Goal: Information Seeking & Learning: Understand process/instructions

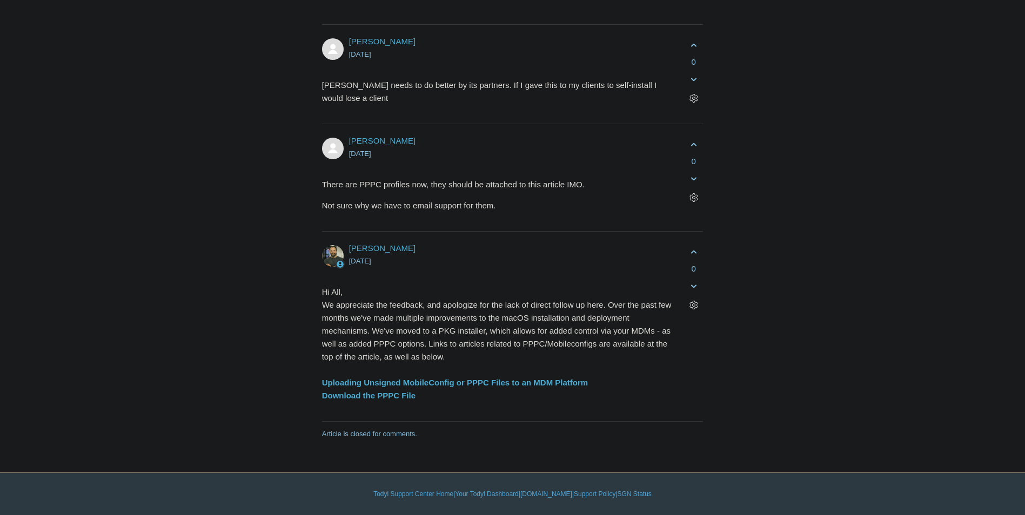
scroll to position [3080, 0]
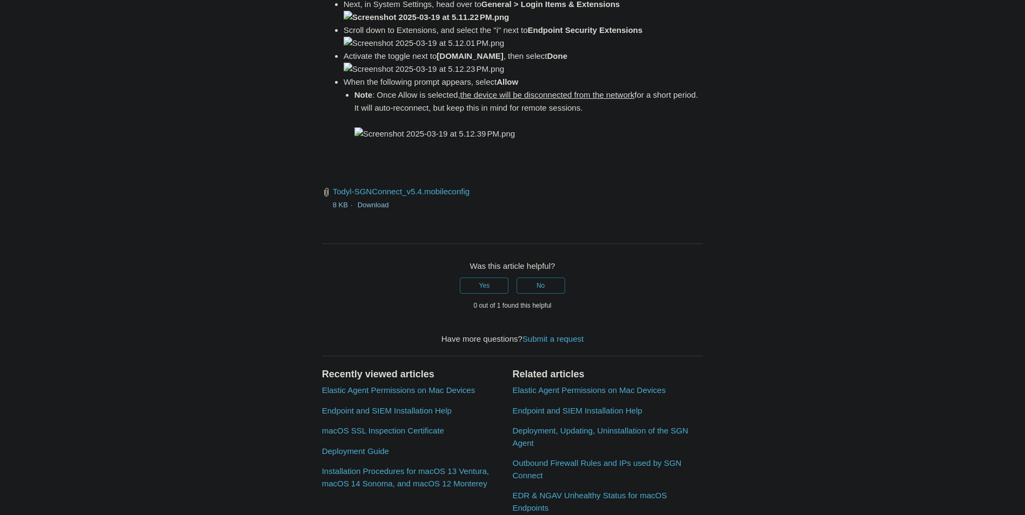
scroll to position [1513, 0]
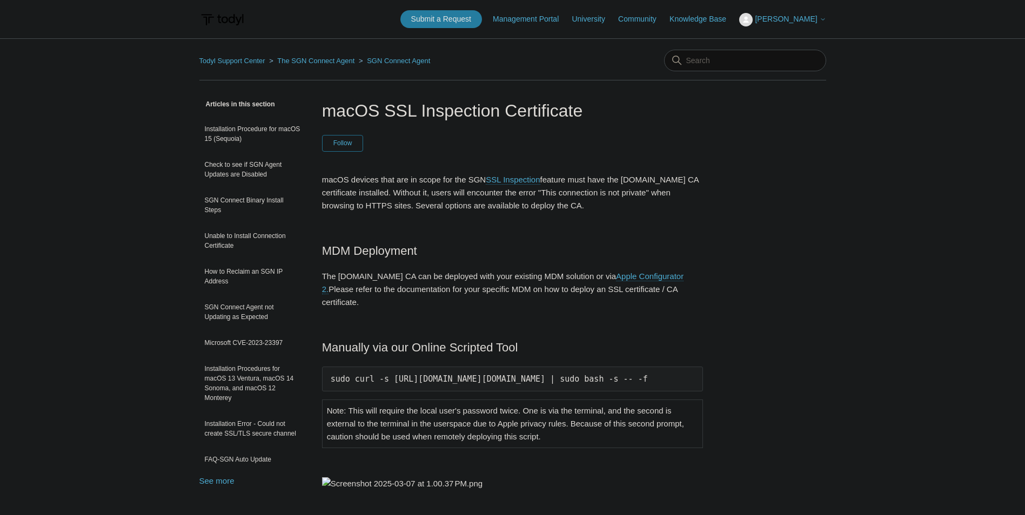
scroll to position [0, 15]
drag, startPoint x: 332, startPoint y: 363, endPoint x: 752, endPoint y: 356, distance: 420.4
copy pre "sudo curl -s https://download.todyl.com/misc/macOS-install-CA.sh | sudo bash -s…"
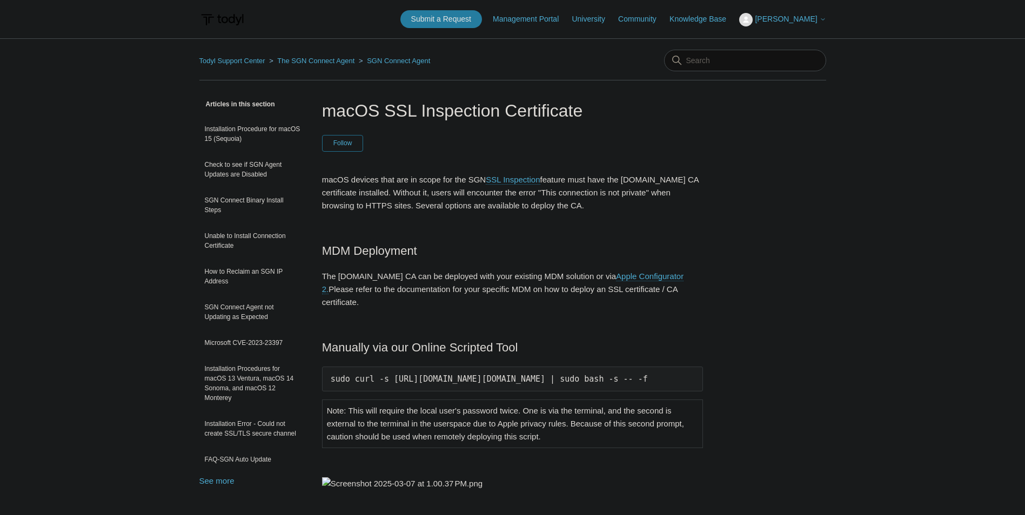
scroll to position [0, 0]
click at [353, 367] on pre "sudo curl -s https://download.todyl.com/misc/macOS-install-CA.sh | sudo bash -s…" at bounding box center [512, 379] width 381 height 25
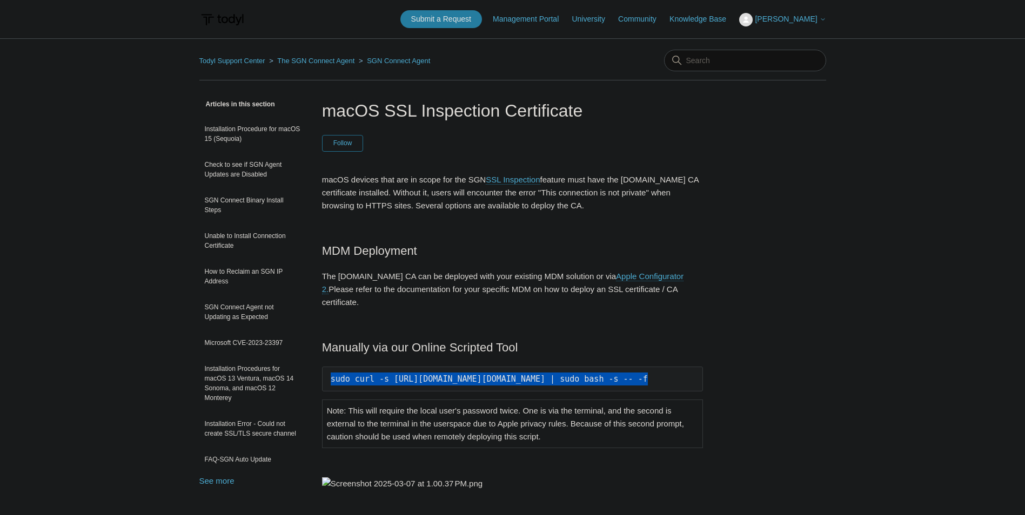
click at [353, 367] on pre "sudo curl -s https://download.todyl.com/misc/macOS-install-CA.sh | sudo bash -s…" at bounding box center [512, 379] width 381 height 25
drag, startPoint x: 353, startPoint y: 366, endPoint x: 366, endPoint y: 365, distance: 13.1
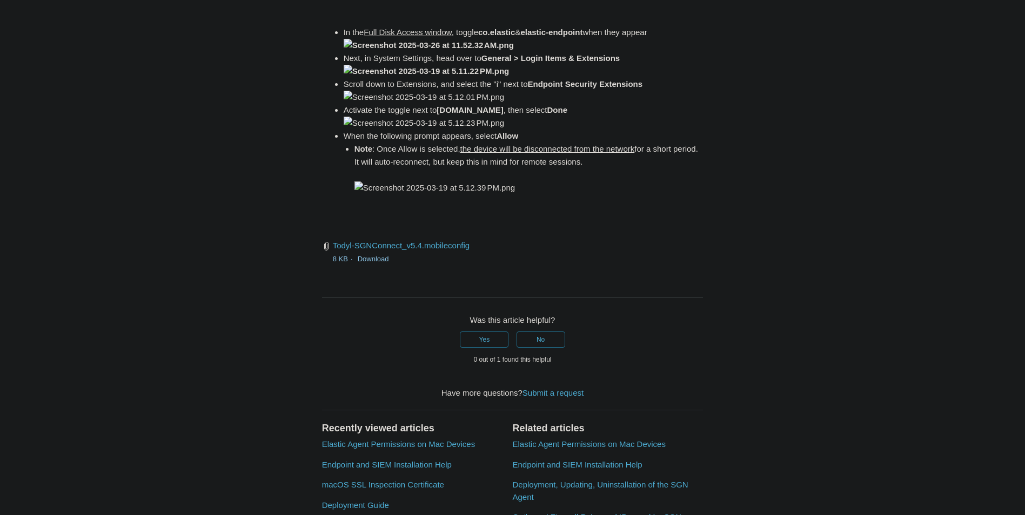
scroll to position [1405, 0]
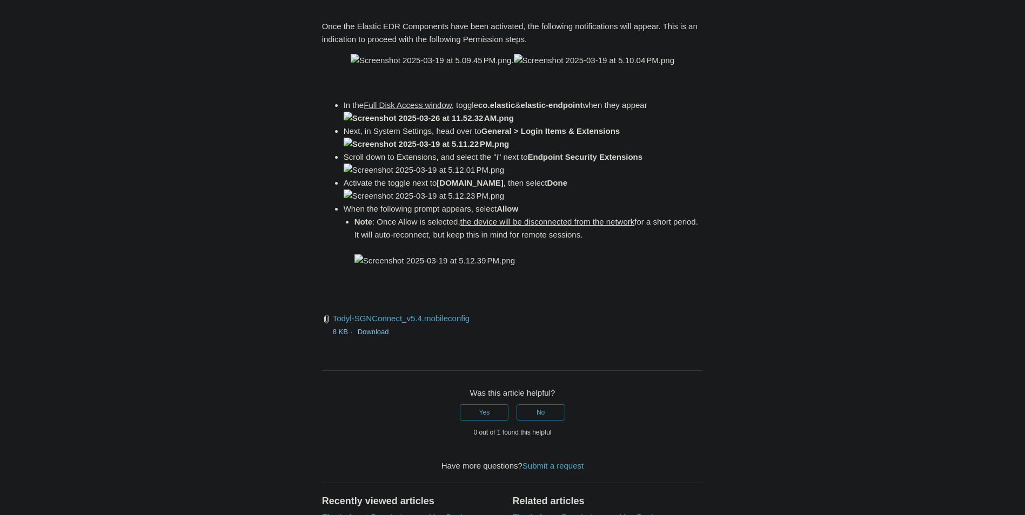
drag, startPoint x: 367, startPoint y: 205, endPoint x: 453, endPoint y: 203, distance: 85.9
drag, startPoint x: 453, startPoint y: 203, endPoint x: 435, endPoint y: 205, distance: 18.0
copy span "Full Disk Access window"
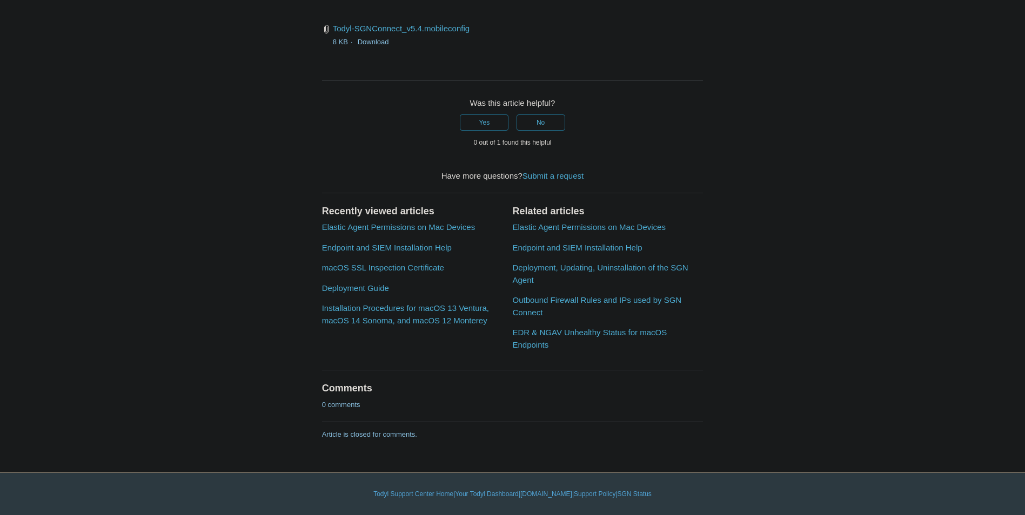
scroll to position [1675, 0]
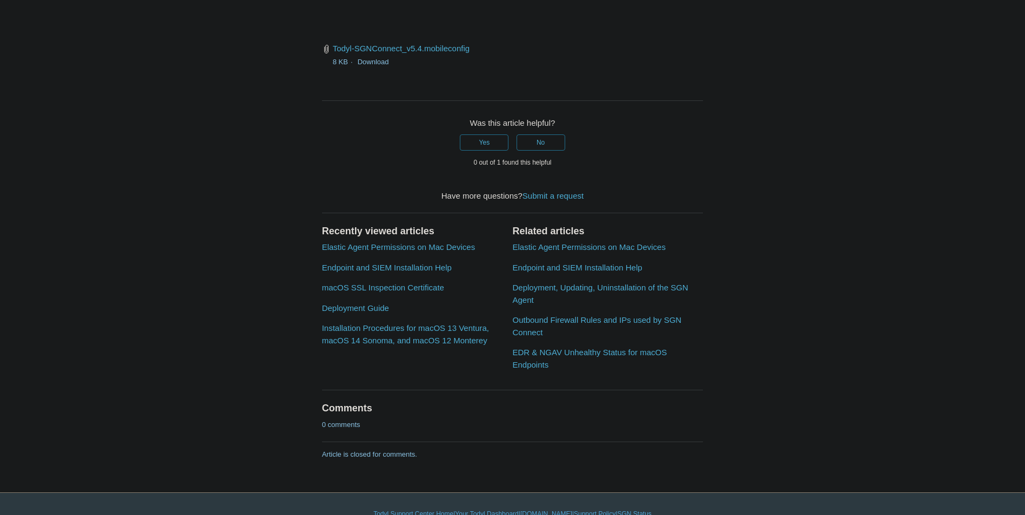
drag, startPoint x: 474, startPoint y: 140, endPoint x: 645, endPoint y: 138, distance: 171.3
drag, startPoint x: 645, startPoint y: 138, endPoint x: 623, endPoint y: 137, distance: 22.2
copy code "open /Library/PrivilegedHelperTools/"
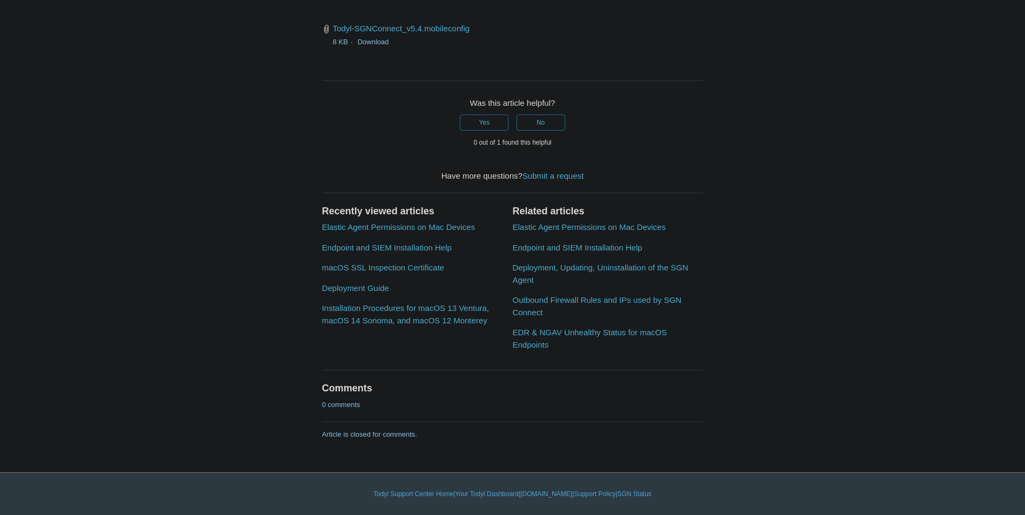
scroll to position [3134, 0]
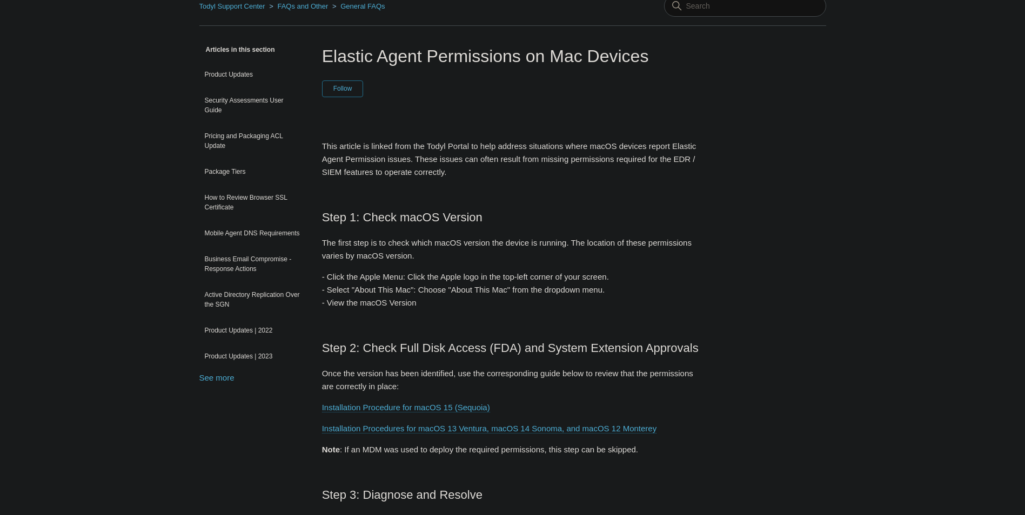
scroll to position [54, 0]
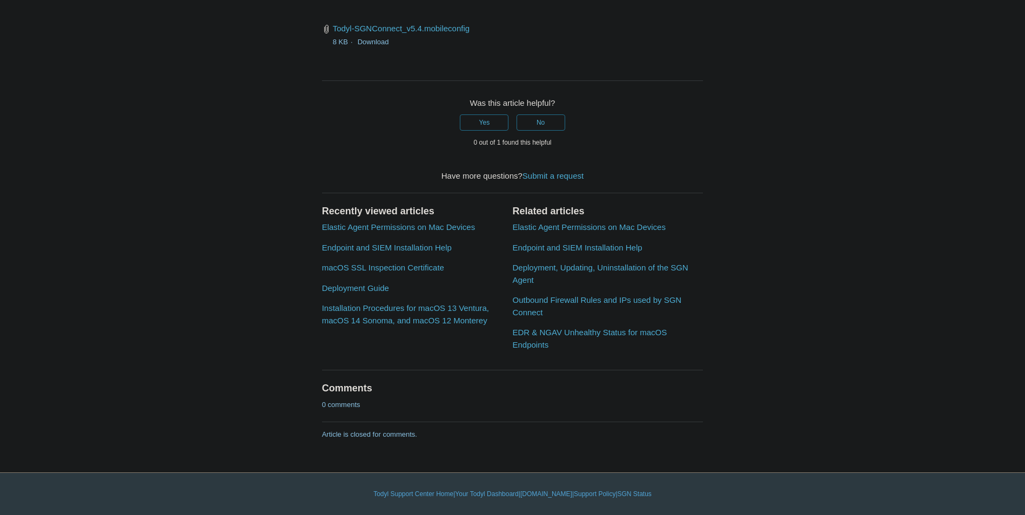
scroll to position [1945, 0]
